Goal: Information Seeking & Learning: Learn about a topic

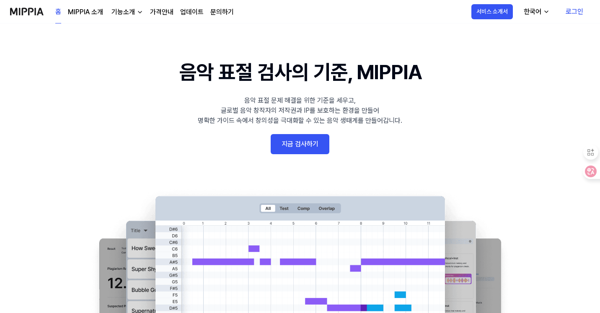
click at [222, 13] on link "문의하기" at bounding box center [221, 12] width 23 height 10
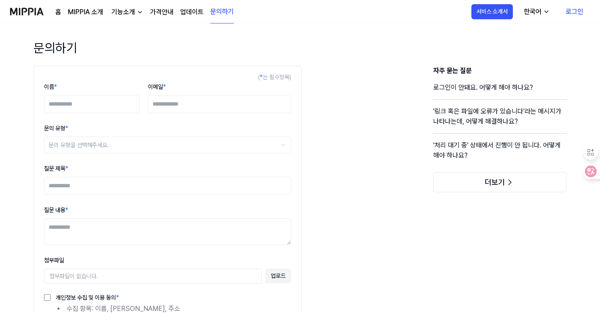
click at [155, 13] on link "가격안내" at bounding box center [161, 12] width 23 height 10
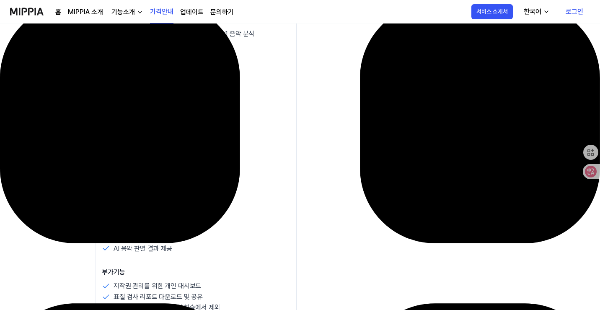
scroll to position [703, 0]
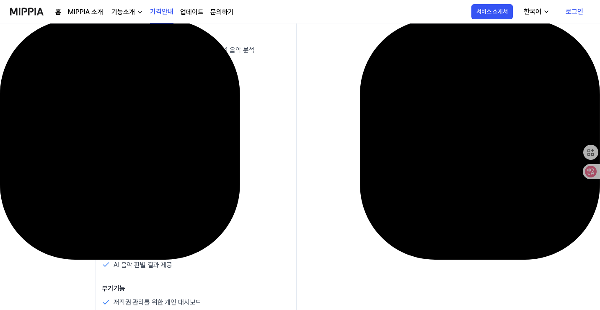
click at [126, 12] on div "기능소개" at bounding box center [123, 12] width 27 height 10
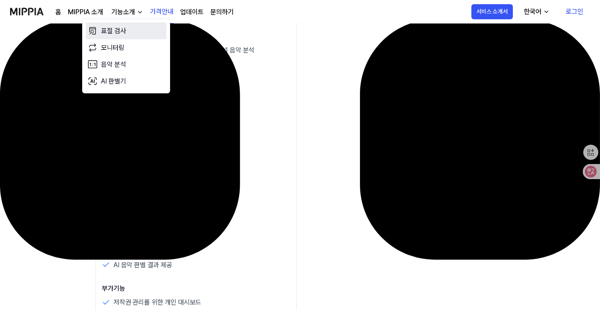
click at [121, 29] on link "표절 검사" at bounding box center [126, 31] width 80 height 17
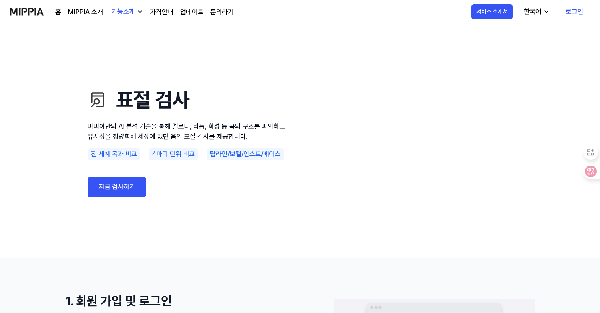
click at [78, 14] on link "MIPPIA 소개" at bounding box center [85, 12] width 35 height 10
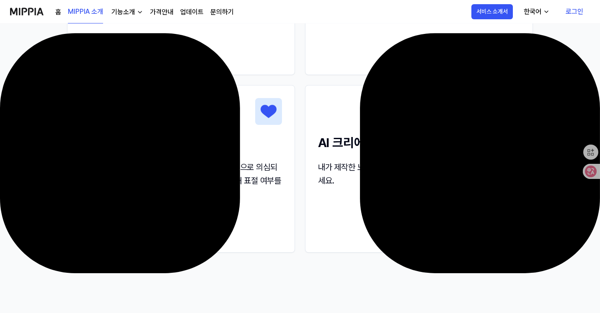
scroll to position [1005, 0]
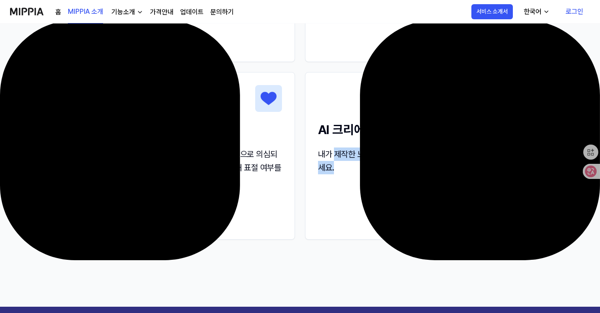
drag, startPoint x: 336, startPoint y: 159, endPoint x: 358, endPoint y: 165, distance: 22.4
click at [358, 165] on div "내가 제작한 노래가 표절인지 아닌지 확인 한 후 컨텐츠를 제작하세요." at bounding box center [419, 160] width 202 height 27
click at [365, 169] on div "내가 제작한 노래가 표절인지 아닌지 확인 한 후 컨텐츠를 제작하세요." at bounding box center [419, 160] width 202 height 27
drag, startPoint x: 374, startPoint y: 170, endPoint x: 316, endPoint y: 154, distance: 59.4
click at [316, 154] on div "AI 크리에이터 내가 제작한 노래가 표절인지 아닌지 확인 한 후 컨텐츠를 제작하세요." at bounding box center [418, 129] width 227 height 114
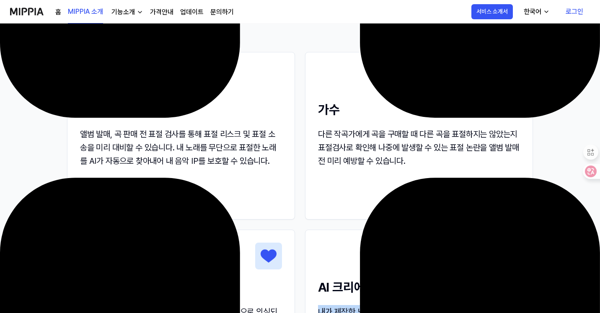
scroll to position [838, 0]
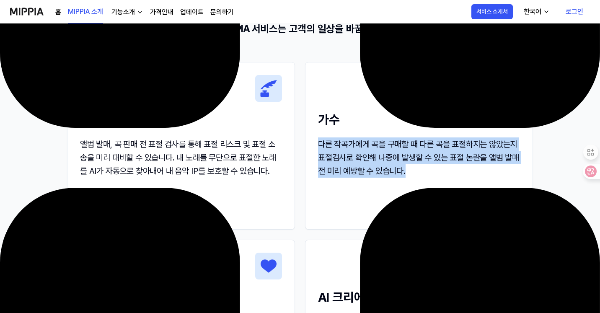
drag, startPoint x: 436, startPoint y: 177, endPoint x: 320, endPoint y: 142, distance: 121.5
click at [320, 142] on div "다른 작곡가에게 곡을 구매할 때 다른 곡을 표절하지는 않았는지 표절검사로 확인해 나중에 발생할 수 있는 표절 논란을 앨범 발매 전 미리 예방할…" at bounding box center [419, 157] width 202 height 40
click at [424, 166] on div "다른 작곡가에게 곡을 구매할 때 다른 곡을 표절하지는 않았는지 표절검사로 확인해 나중에 발생할 수 있는 표절 논란을 앨범 발매 전 미리 예방할…" at bounding box center [419, 157] width 202 height 40
drag, startPoint x: 434, startPoint y: 173, endPoint x: 320, endPoint y: 150, distance: 116.2
click at [320, 150] on div "다른 작곡가에게 곡을 구매할 때 다른 곡을 표절하지는 않았는지 표절검사로 확인해 나중에 발생할 수 있는 표절 논란을 앨범 발매 전 미리 예방할…" at bounding box center [419, 157] width 202 height 40
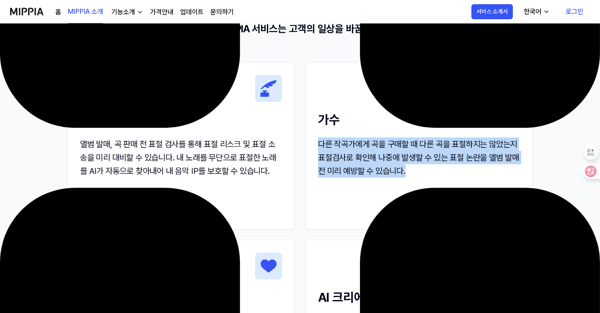
click at [387, 169] on div "다른 작곡가에게 곡을 구매할 때 다른 곡을 표절하지는 않았는지 표절검사로 확인해 나중에 발생할 수 있는 표절 논란을 앨범 발매 전 미리 예방할…" at bounding box center [419, 157] width 202 height 40
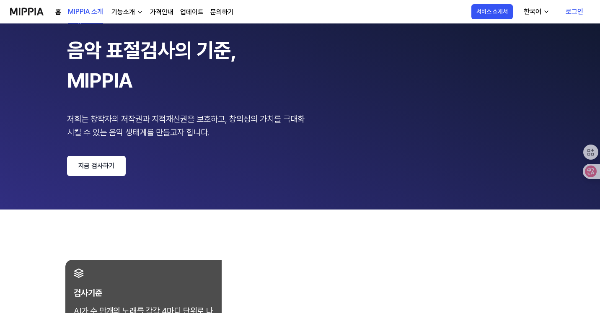
scroll to position [42, 0]
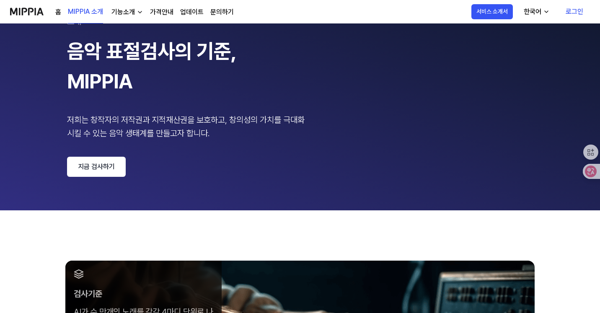
click at [166, 13] on link "가격안내" at bounding box center [161, 12] width 23 height 10
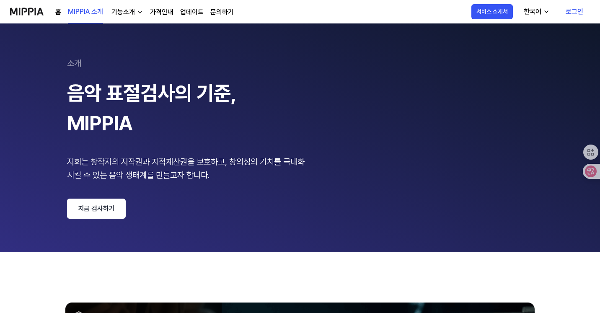
click at [129, 10] on div "기능소개" at bounding box center [123, 12] width 27 height 10
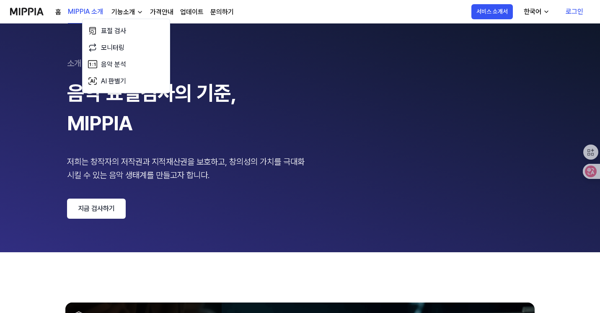
click at [129, 10] on div "기능소개" at bounding box center [123, 12] width 27 height 10
